Goal: Download file/media

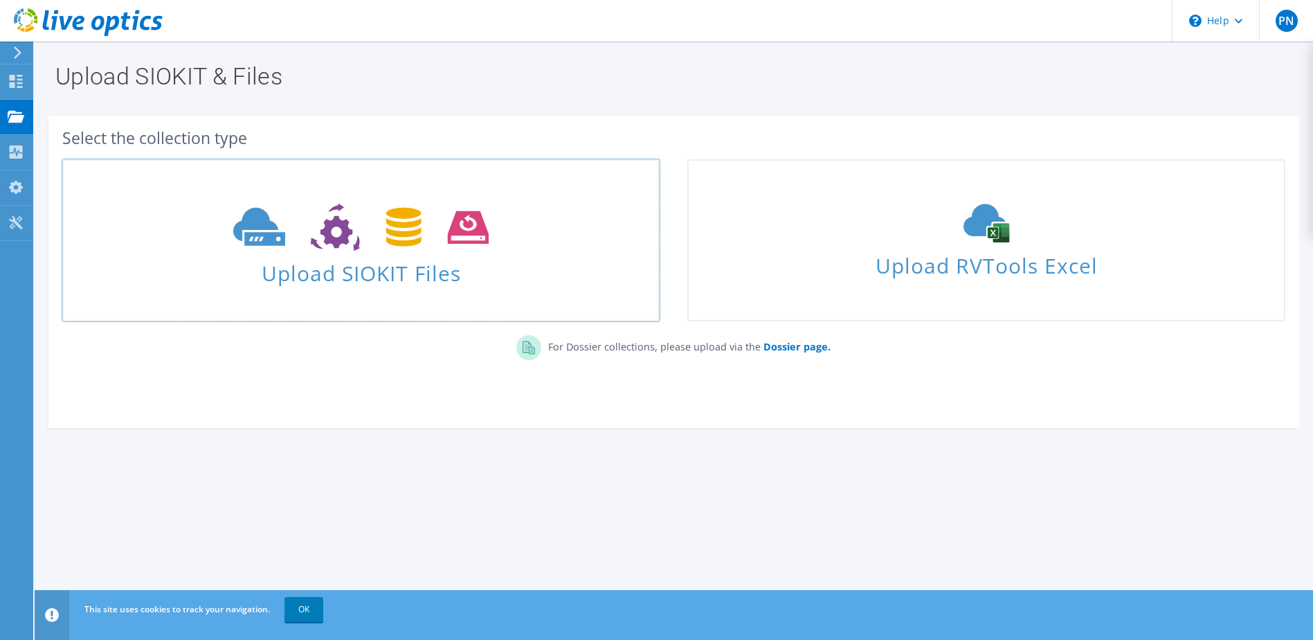
click at [131, 295] on link "Upload SIOKIT Files" at bounding box center [361, 240] width 598 height 162
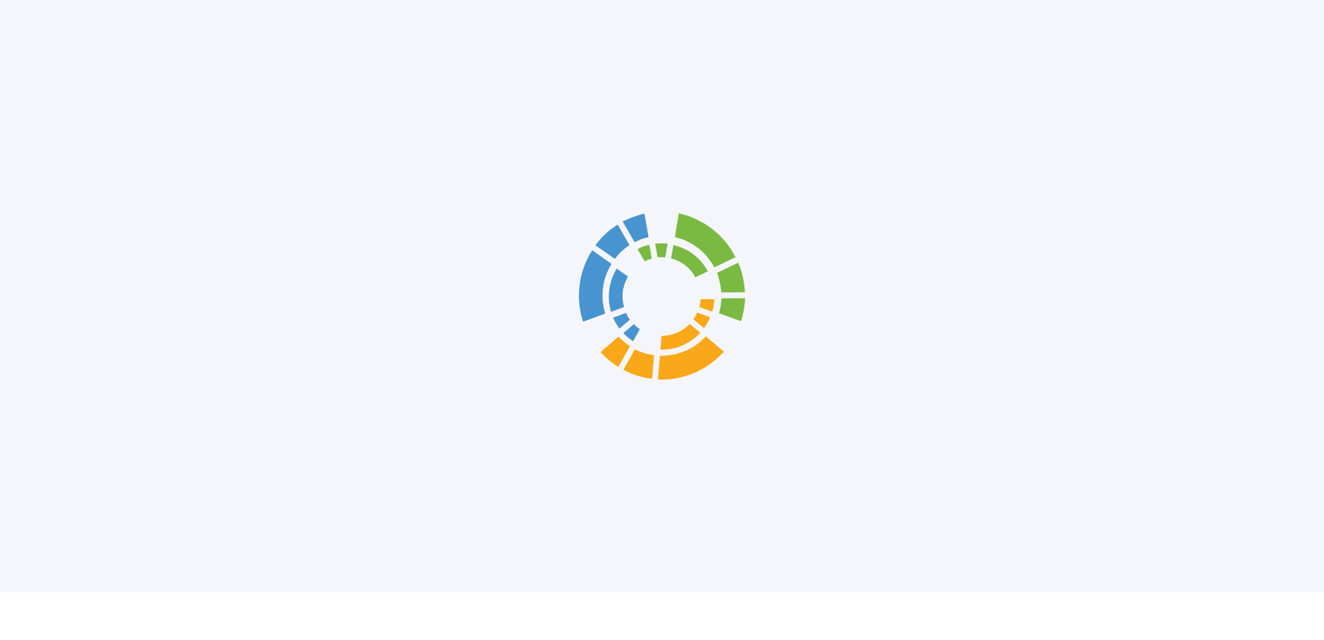
drag, startPoint x: 0, startPoint y: 0, endPoint x: 217, endPoint y: 451, distance: 501.1
click at [217, 451] on div at bounding box center [662, 296] width 1324 height 592
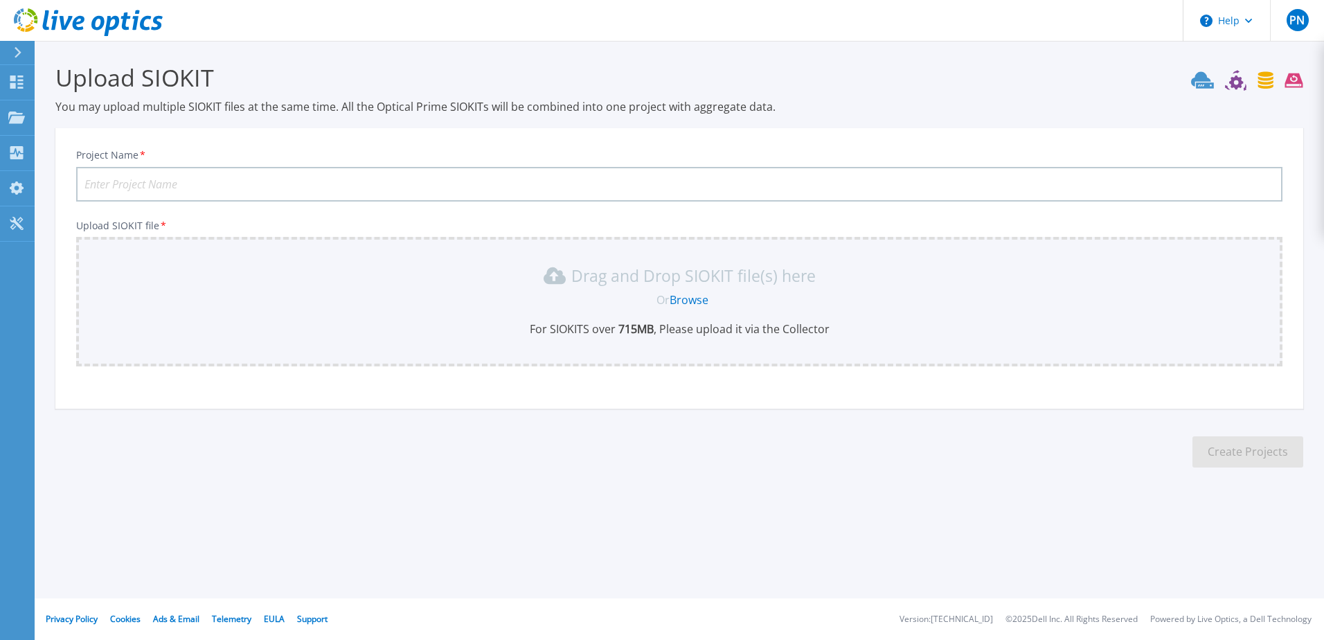
click at [683, 304] on link "Browse" at bounding box center [689, 299] width 39 height 15
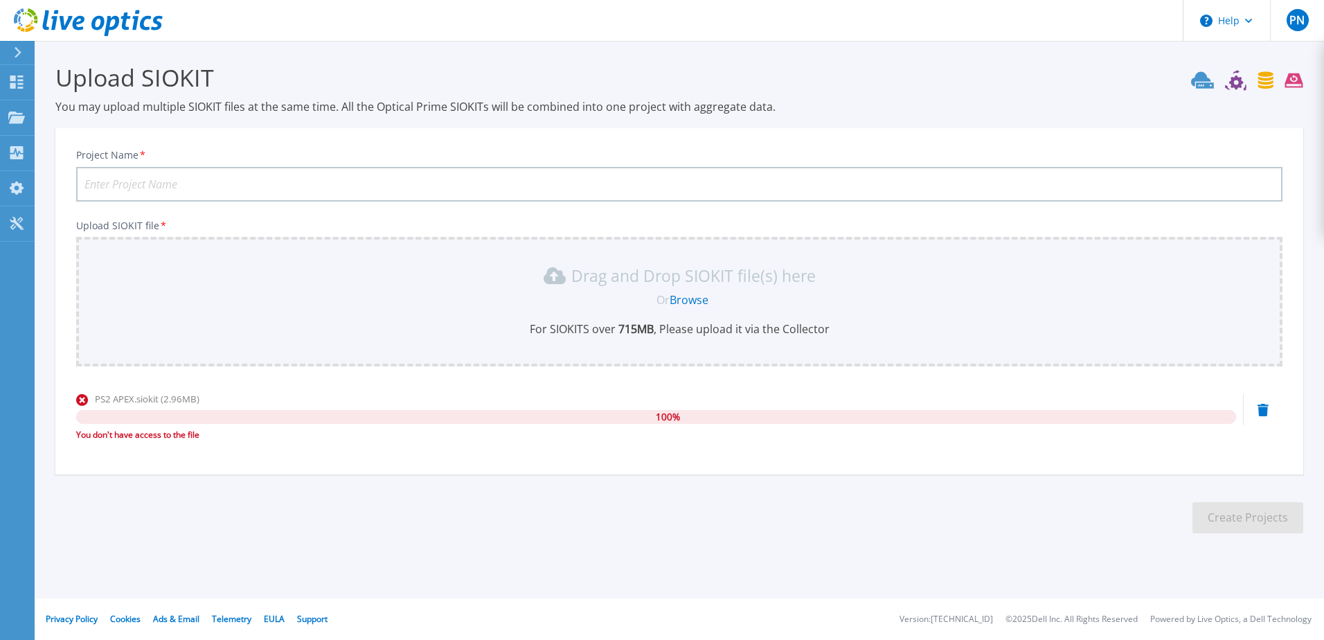
click at [1262, 410] on icon at bounding box center [1262, 410] width 11 height 12
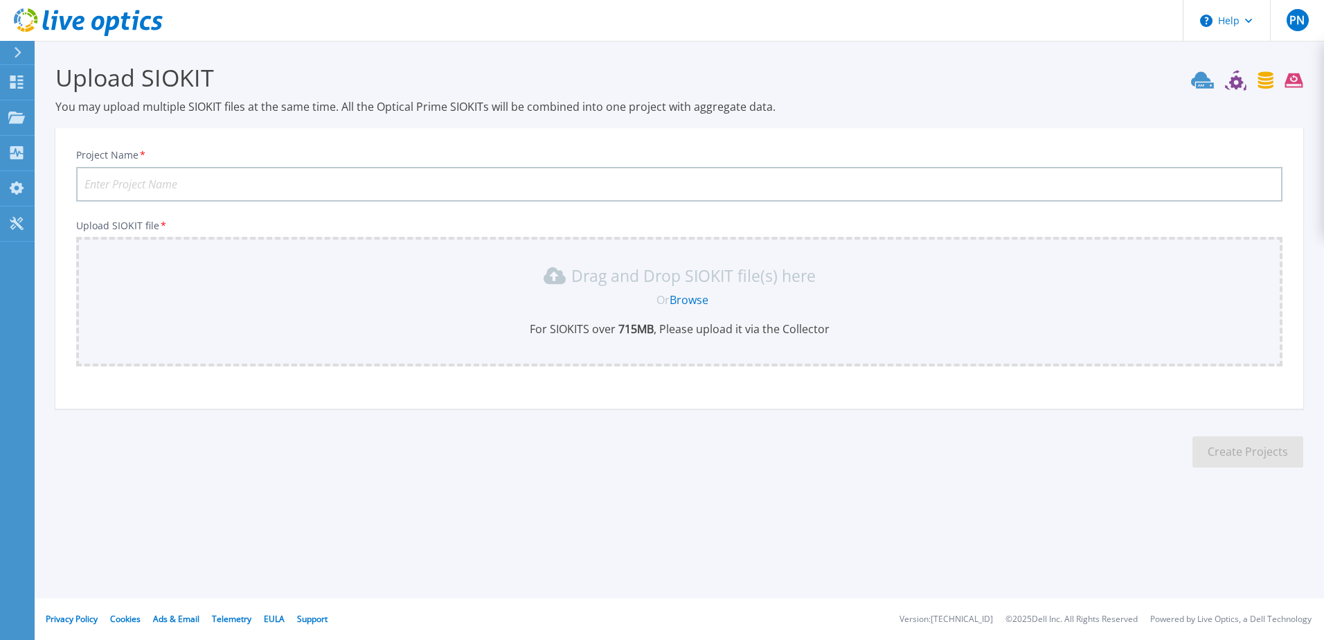
click at [1170, 100] on p "You may upload multiple SIOKIT files at the same time. All the Optical Prime SI…" at bounding box center [679, 106] width 1248 height 15
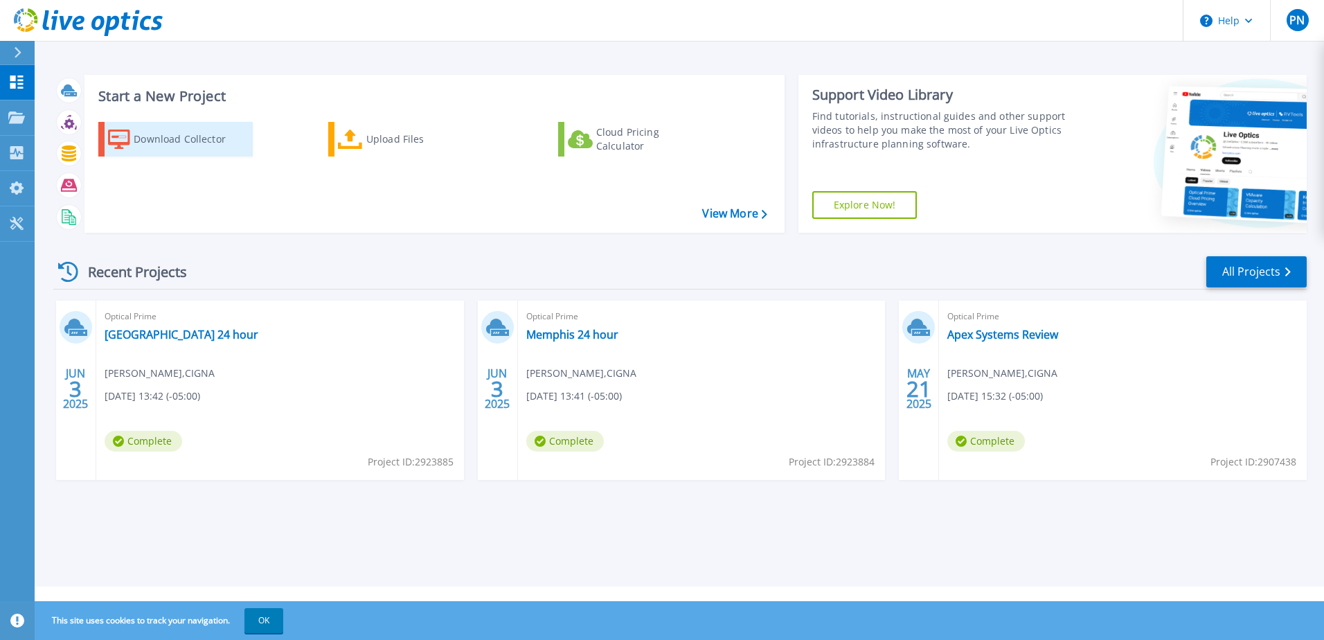
click at [195, 131] on div "Download Collector" at bounding box center [189, 139] width 111 height 28
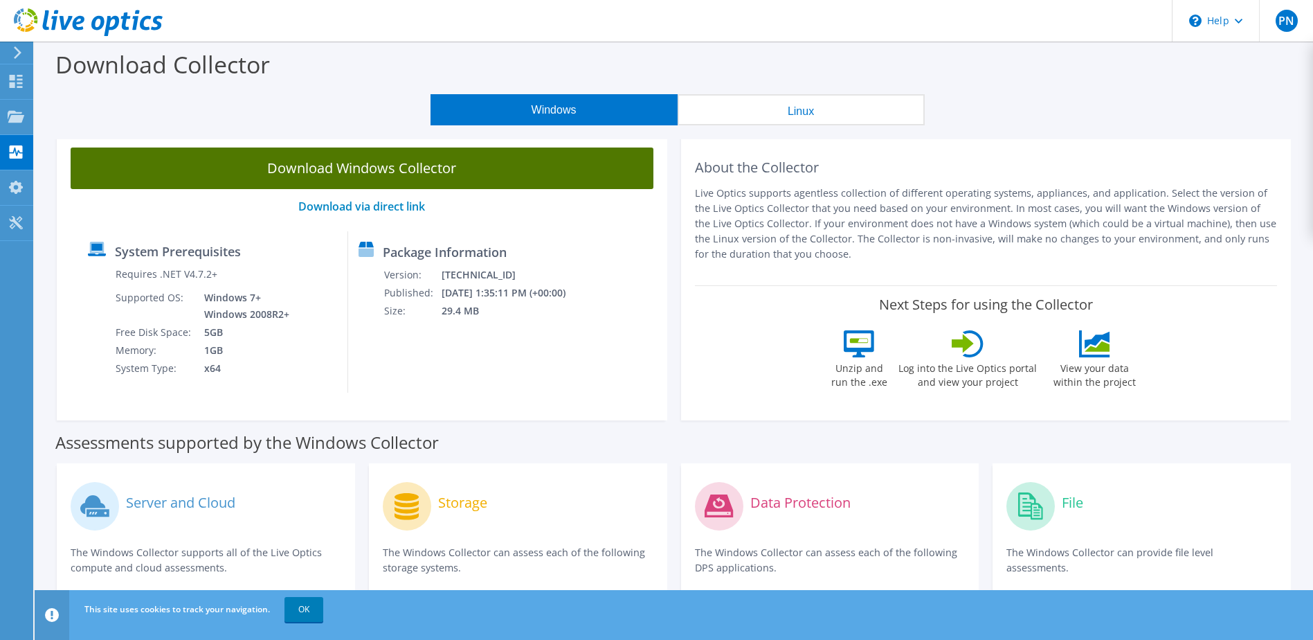
click at [404, 174] on link "Download Windows Collector" at bounding box center [362, 168] width 583 height 42
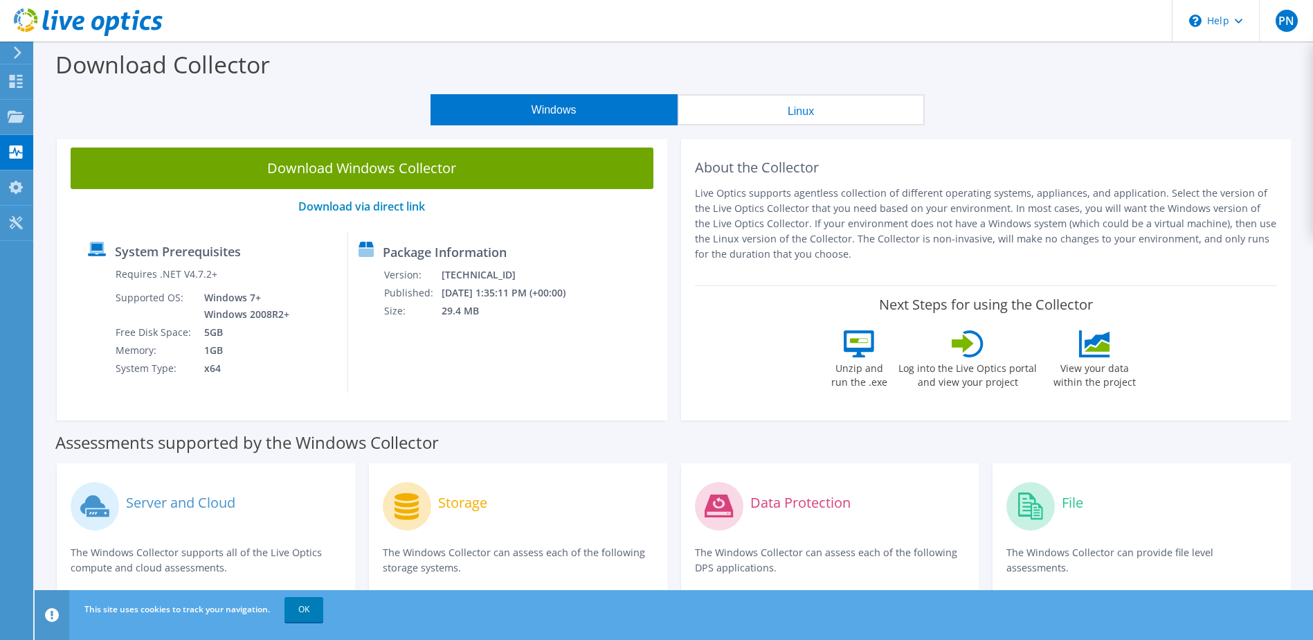
click at [1208, 208] on p "Live Optics supports agentless collection of different operating systems, appli…" at bounding box center [986, 224] width 583 height 76
